Goal: Information Seeking & Learning: Learn about a topic

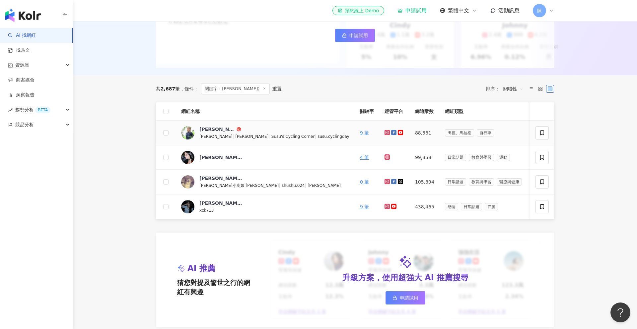
click at [386, 134] on icon at bounding box center [387, 132] width 3 height 3
click at [398, 131] on icon at bounding box center [400, 132] width 4 height 3
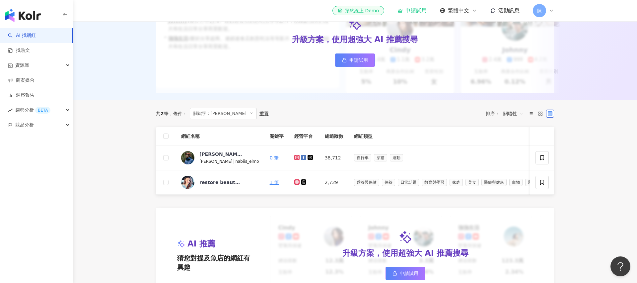
scroll to position [121, 0]
click at [208, 155] on div "[PERSON_NAME]" at bounding box center [220, 154] width 43 height 7
click at [296, 157] on icon at bounding box center [296, 157] width 1 height 1
